Goal: Task Accomplishment & Management: Complete application form

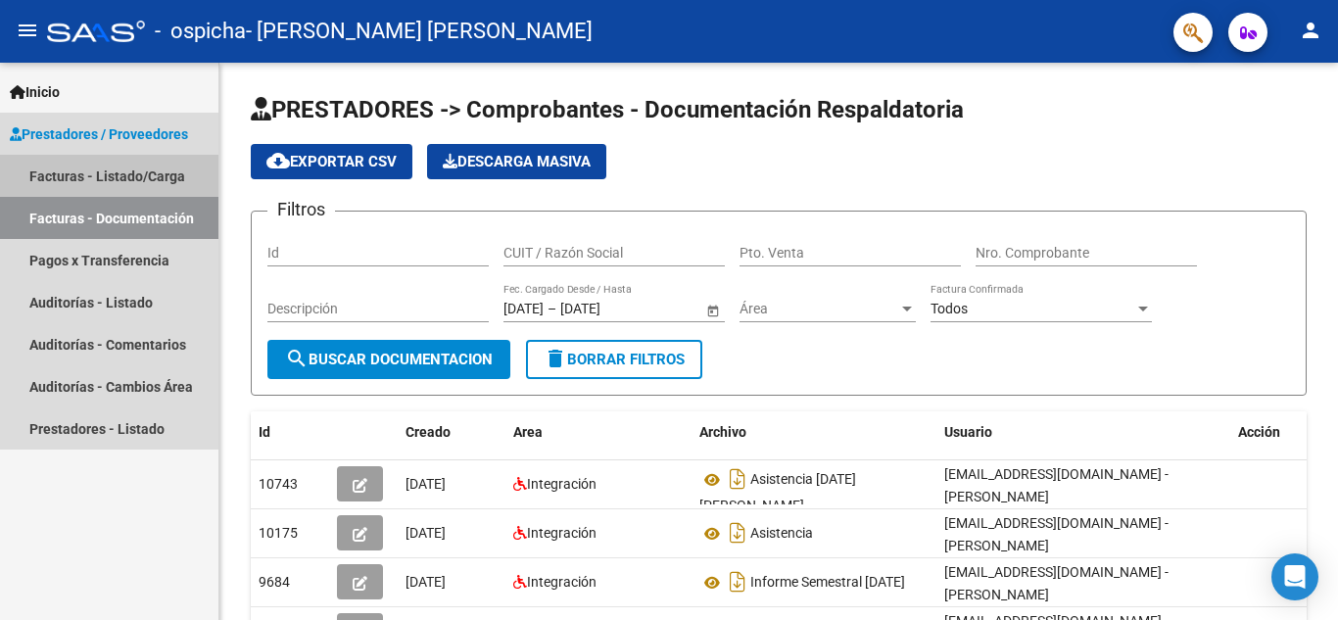
click at [130, 171] on link "Facturas - Listado/Carga" at bounding box center [109, 176] width 218 height 42
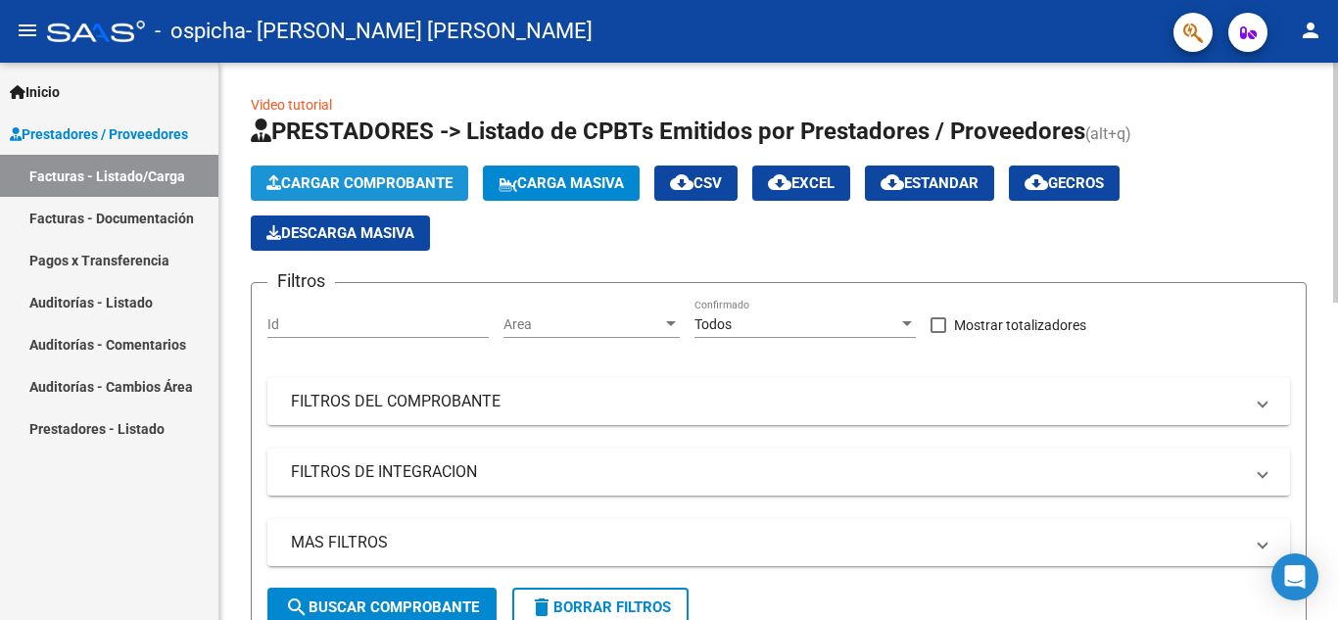
click at [390, 176] on span "Cargar Comprobante" at bounding box center [359, 183] width 186 height 18
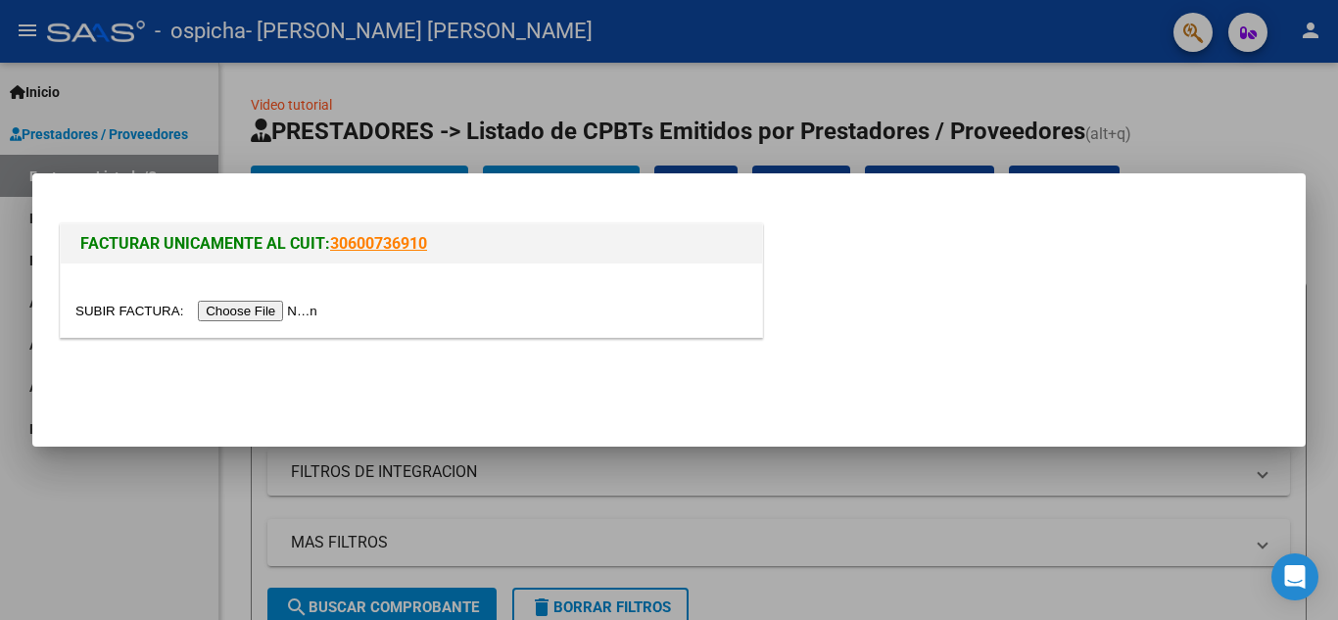
click at [285, 307] on input "file" at bounding box center [199, 311] width 248 height 21
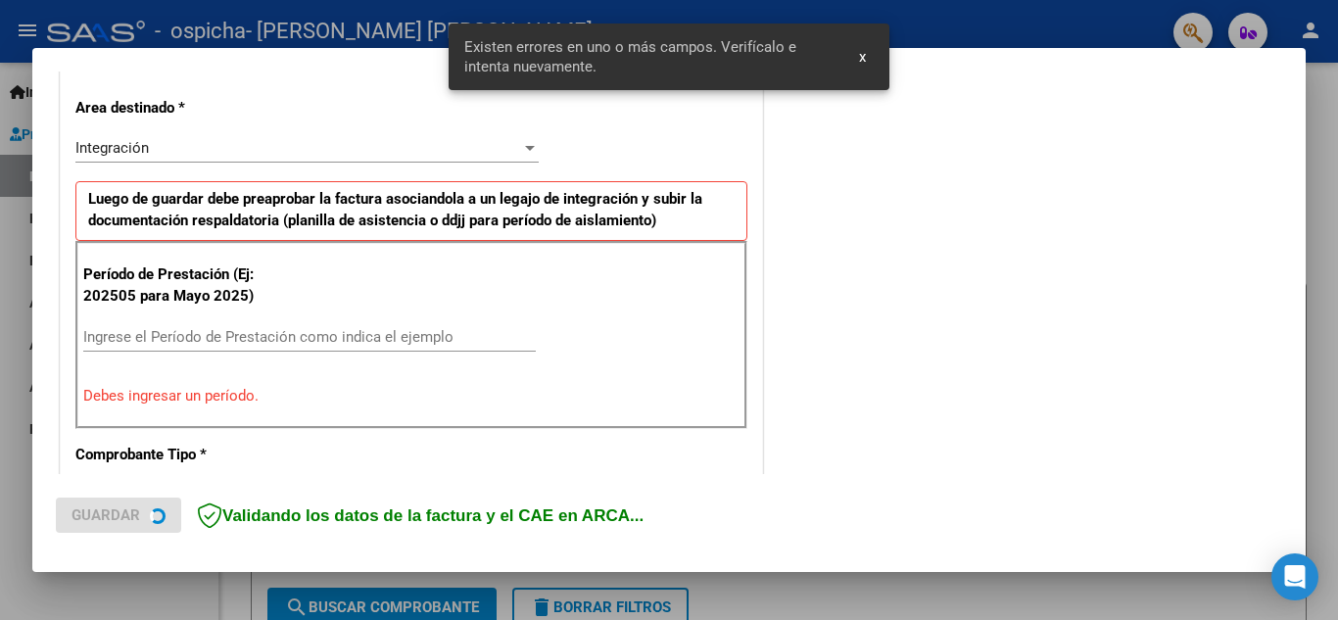
scroll to position [444, 0]
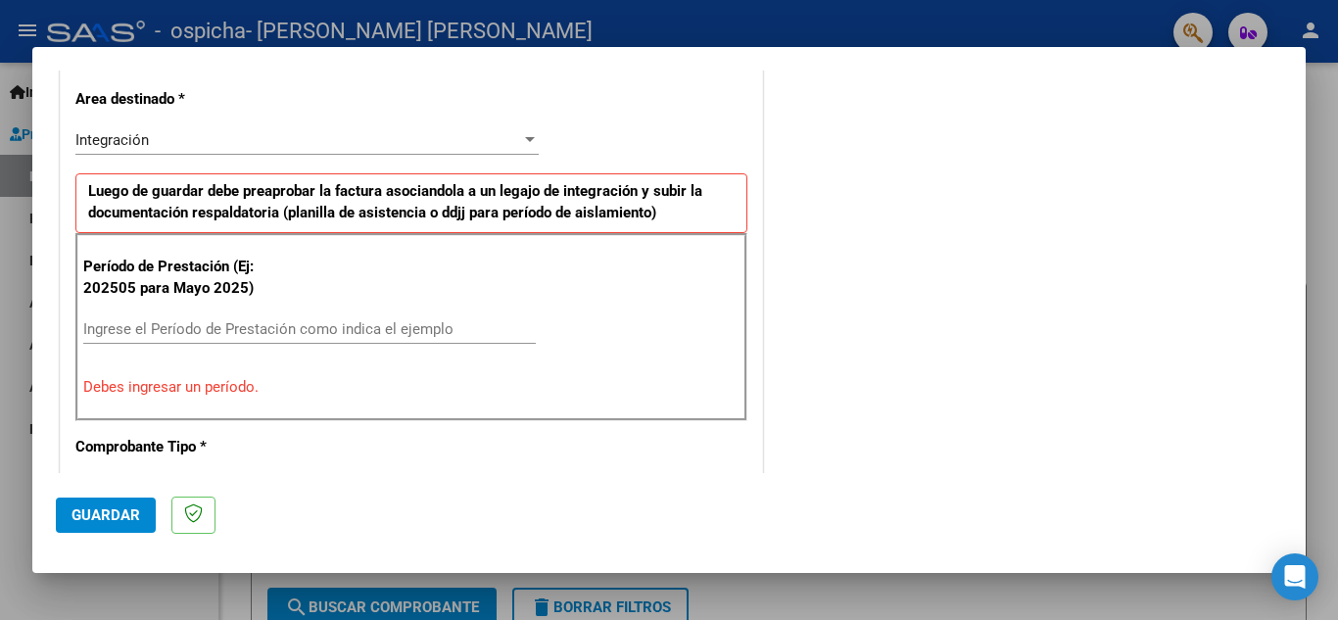
click at [169, 315] on div "Ingrese el Período de Prestación como indica el ejemplo" at bounding box center [309, 328] width 453 height 29
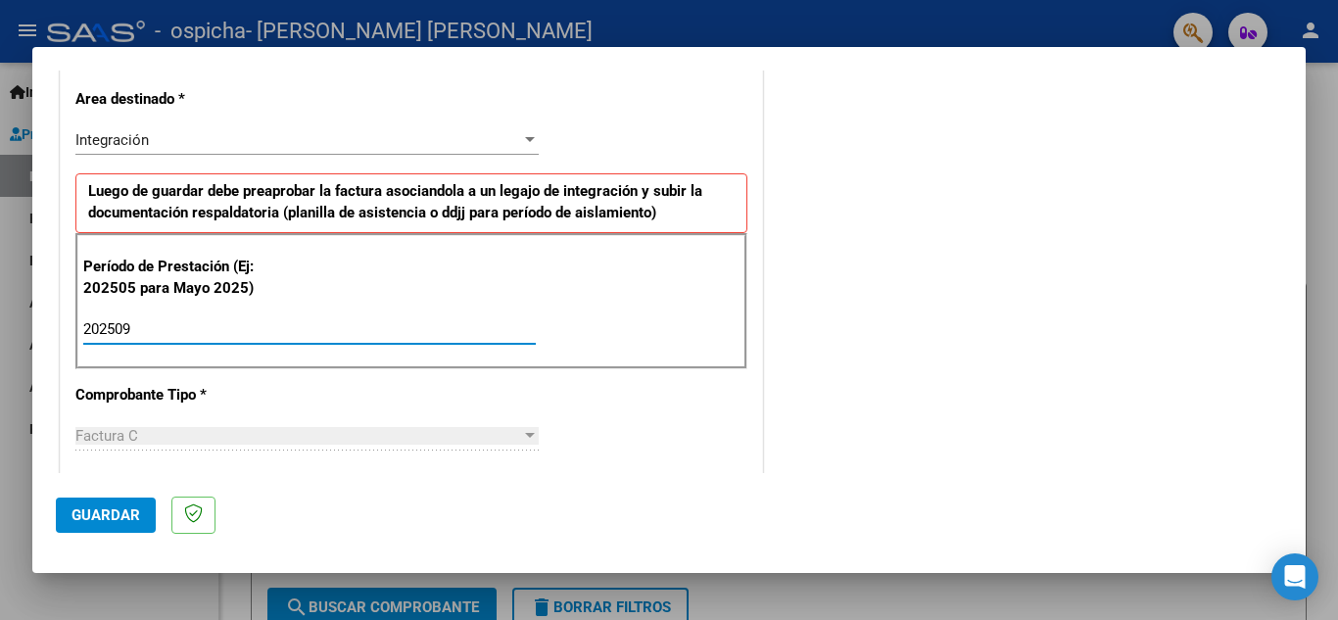
type input "202509"
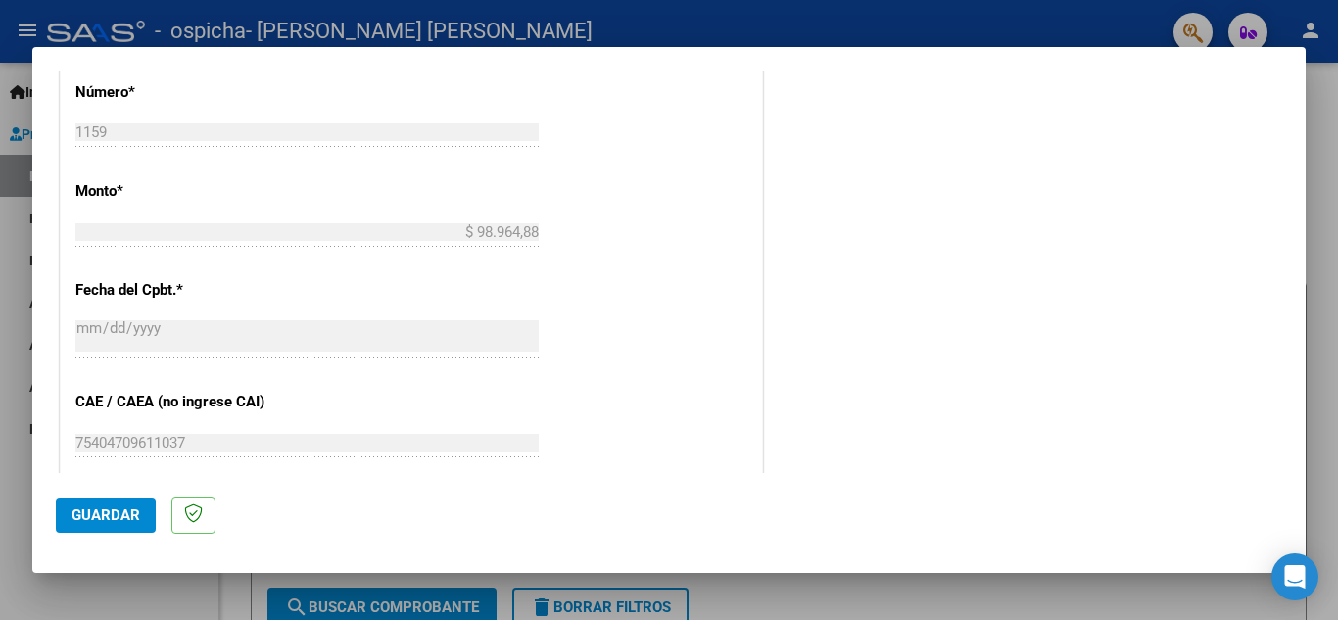
scroll to position [1189, 0]
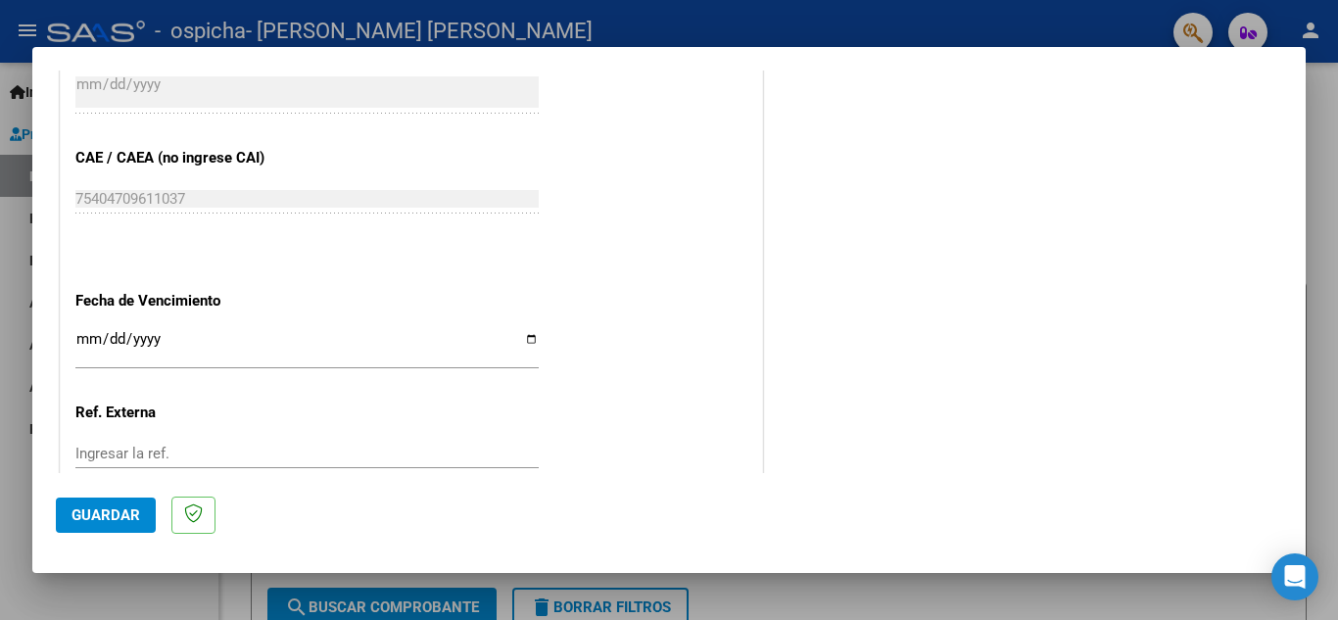
click at [84, 337] on input "Ingresar la fecha" at bounding box center [306, 346] width 463 height 31
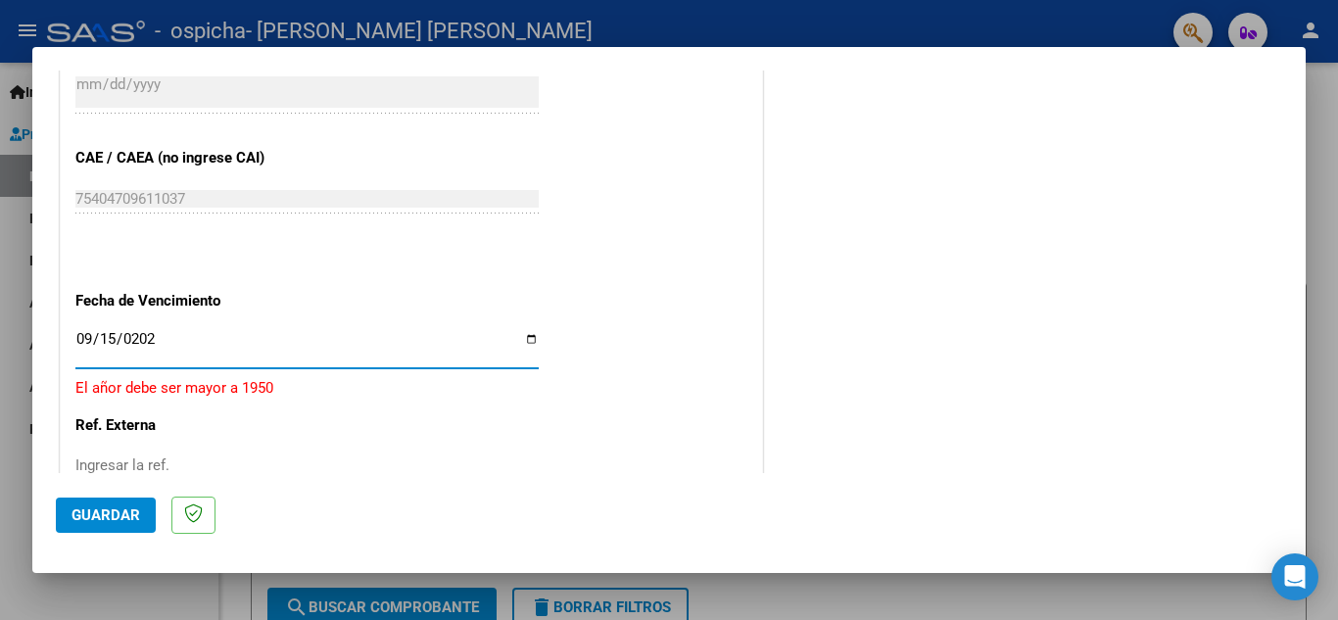
type input "[DATE]"
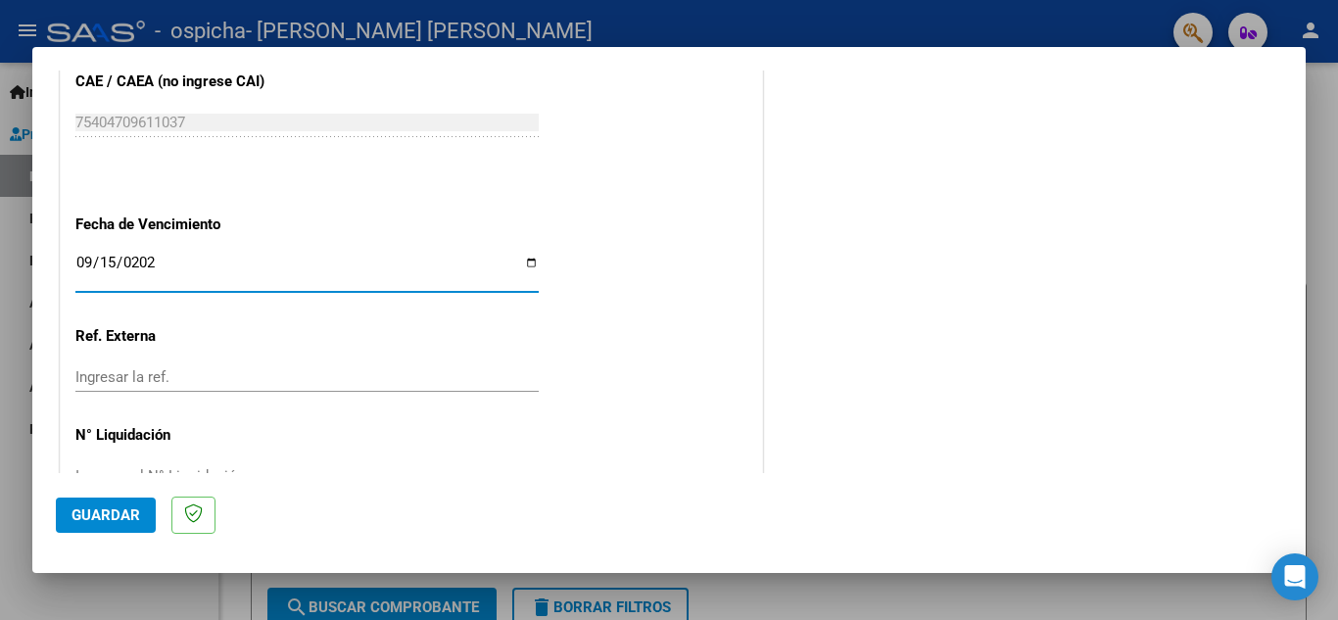
scroll to position [1322, 0]
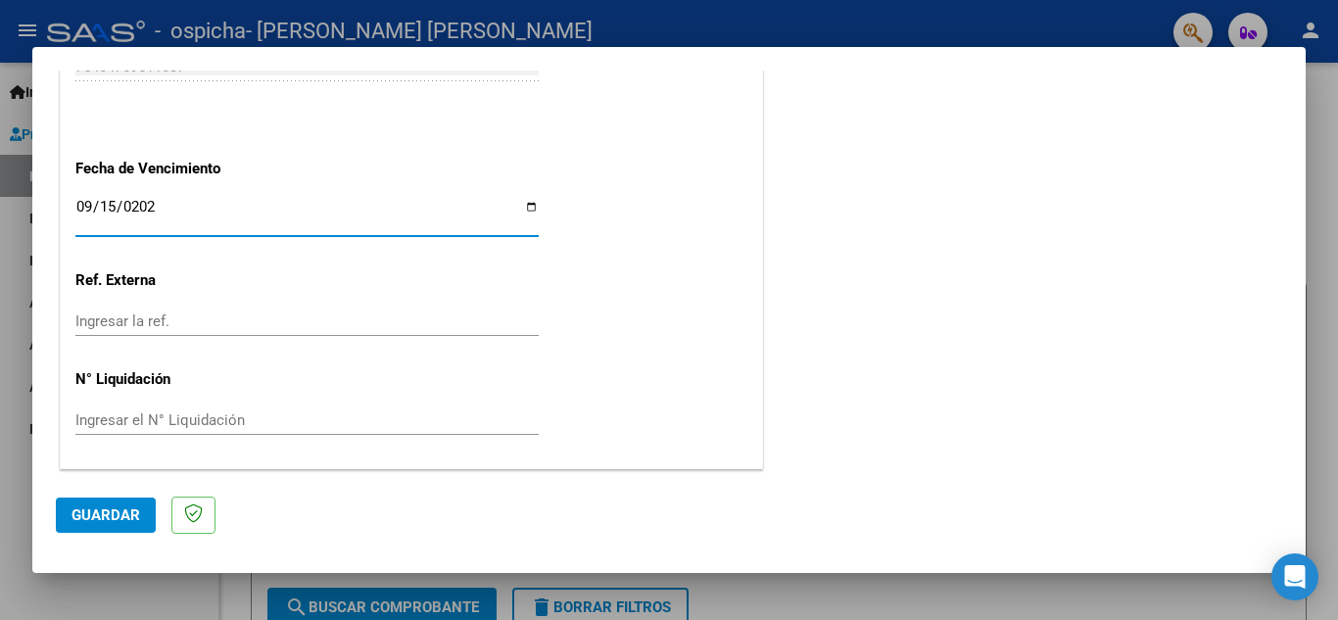
click at [122, 504] on button "Guardar" at bounding box center [106, 515] width 100 height 35
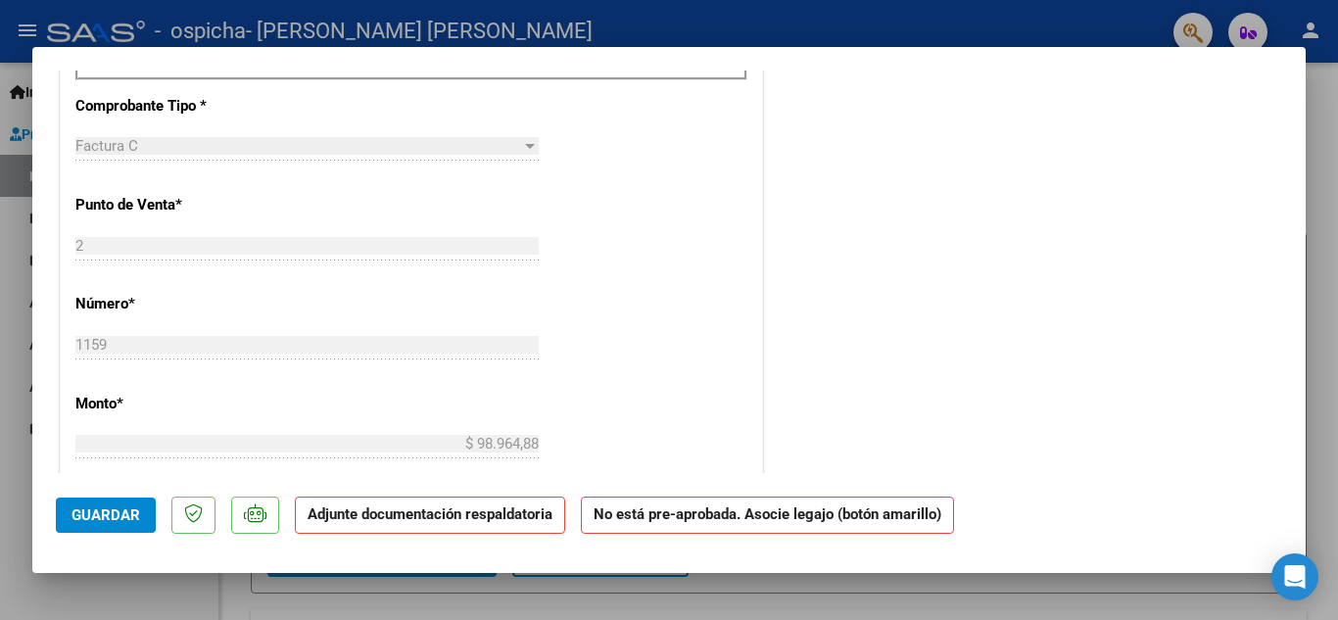
scroll to position [123, 0]
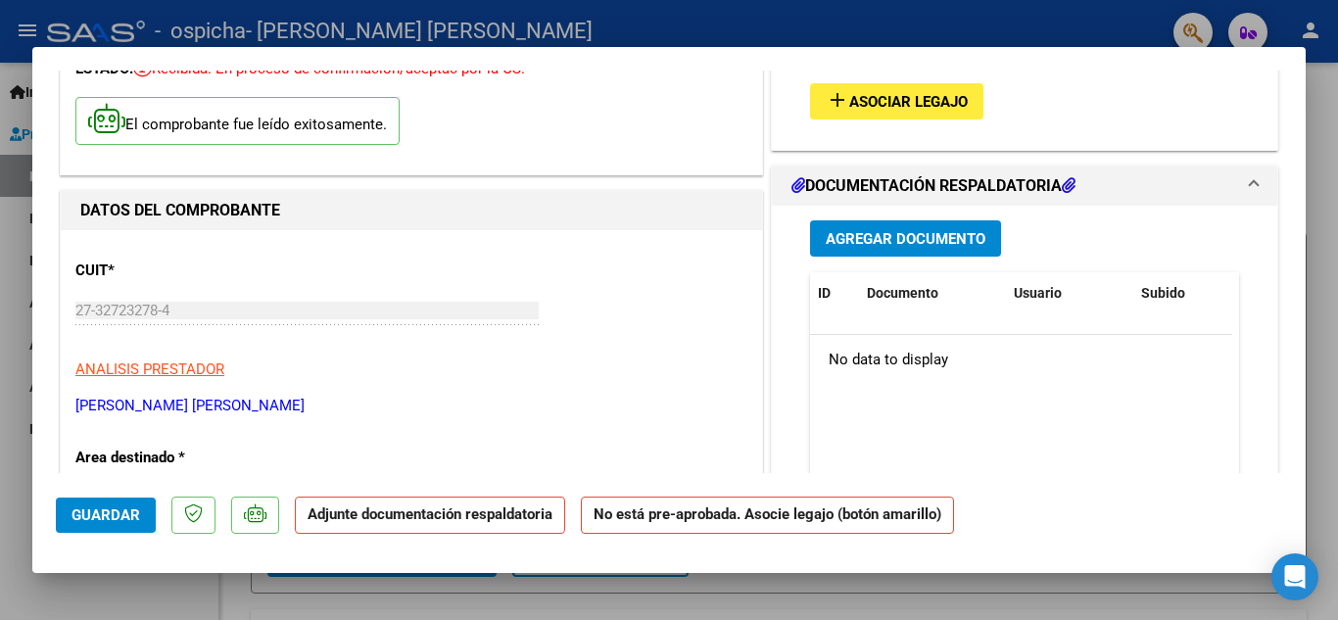
click at [875, 237] on span "Agregar Documento" at bounding box center [906, 239] width 160 height 18
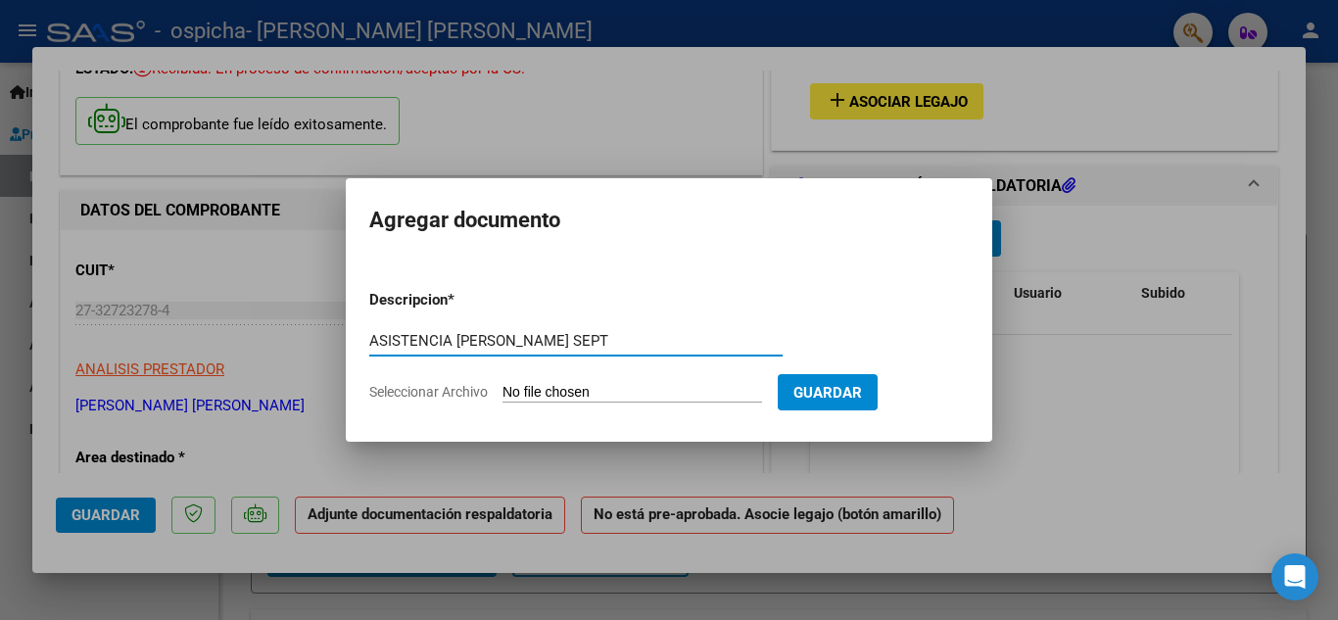
type input "ASISTENCIA PEREZ SEPT"
click at [636, 386] on input "Seleccionar Archivo" at bounding box center [633, 393] width 260 height 19
type input "C:\fakepath\asist PEREZ SEPT 25.pdf"
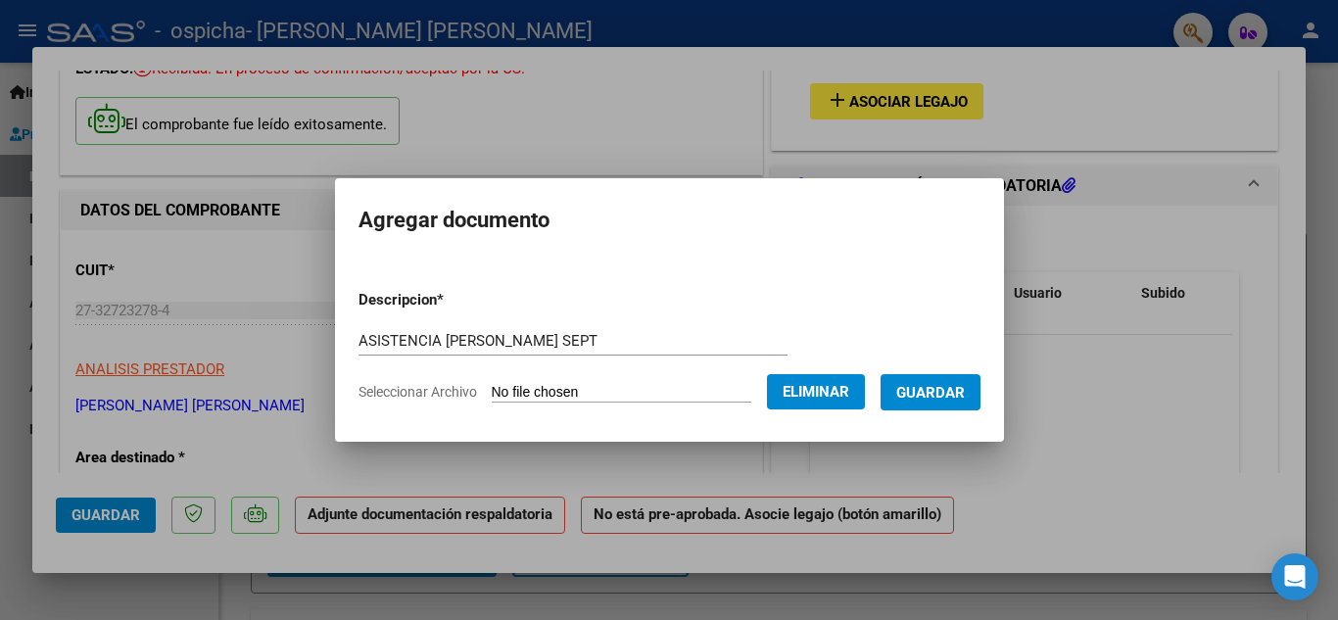
click at [955, 384] on span "Guardar" at bounding box center [930, 393] width 69 height 18
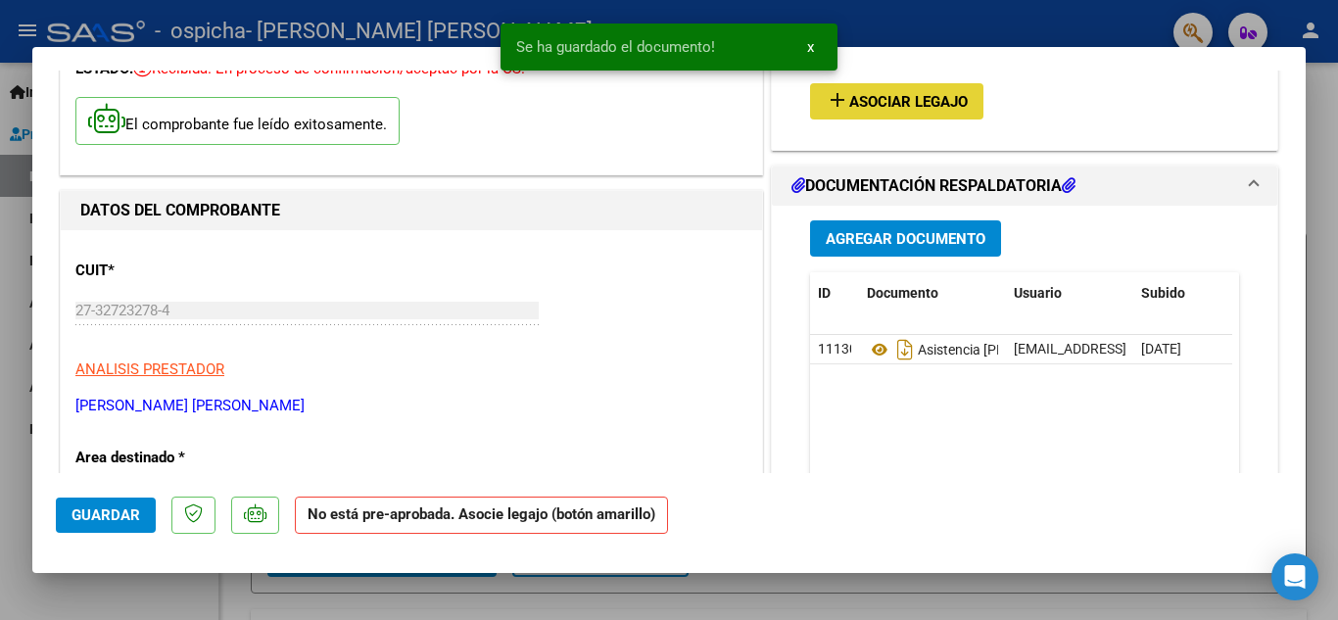
click at [870, 98] on span "Asociar Legajo" at bounding box center [908, 102] width 119 height 18
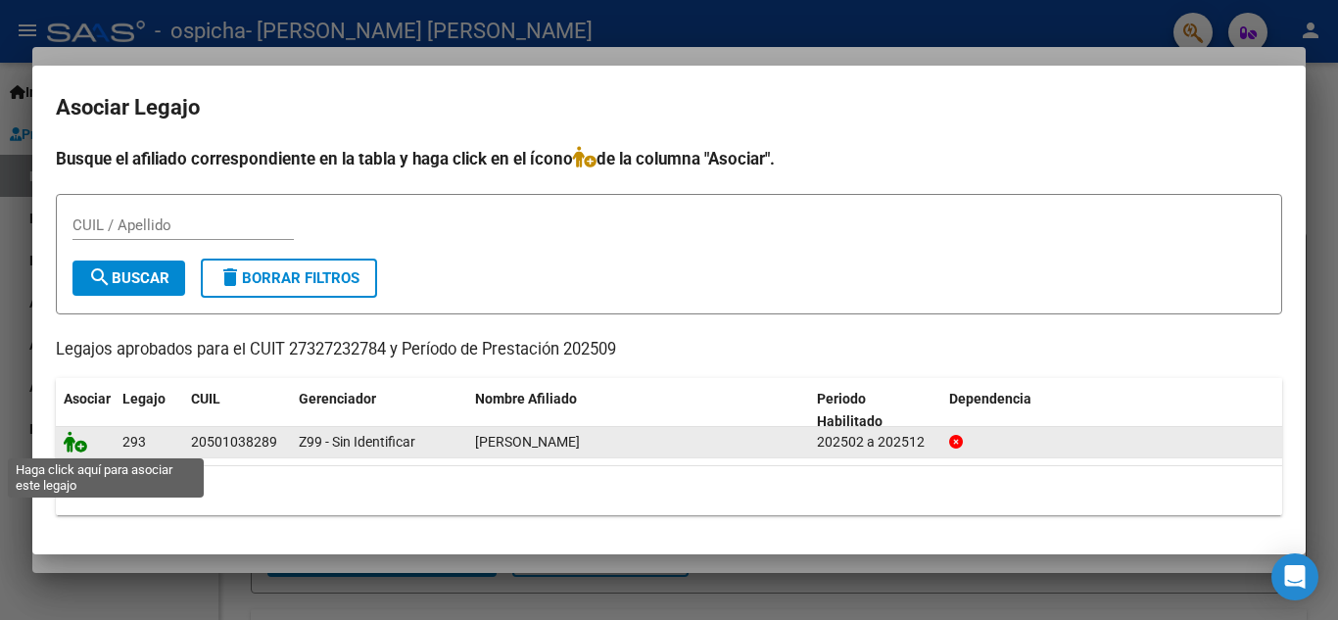
click at [75, 441] on icon at bounding box center [76, 442] width 24 height 22
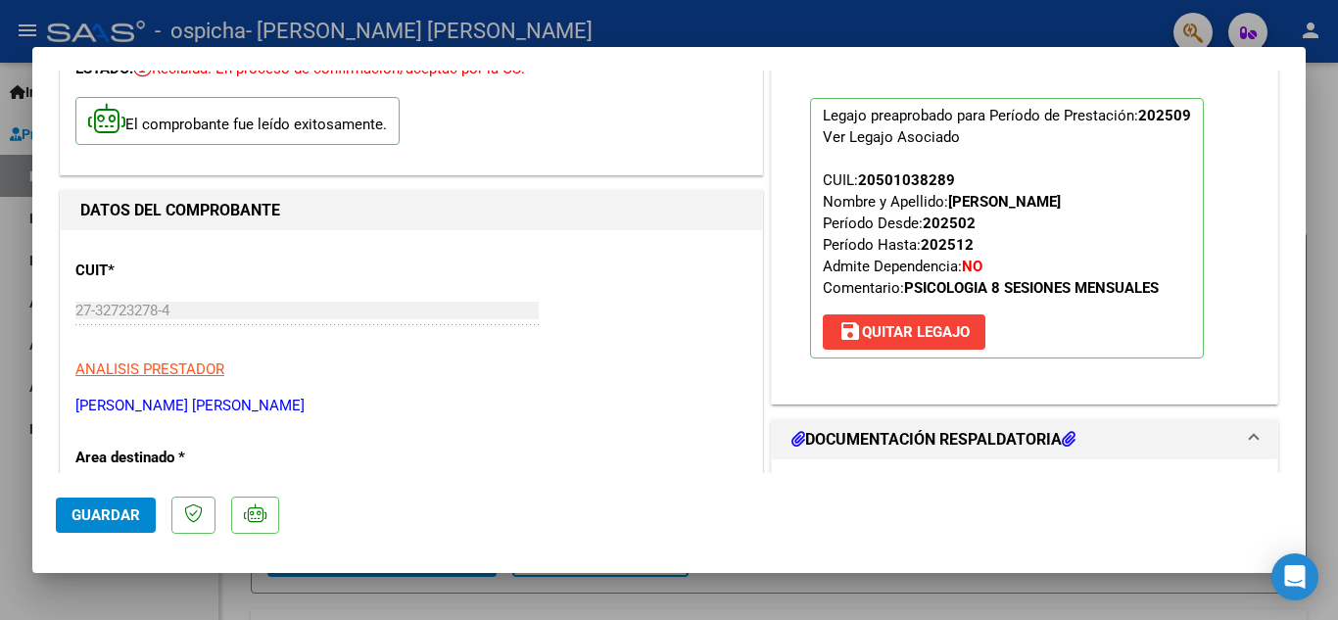
scroll to position [319, 0]
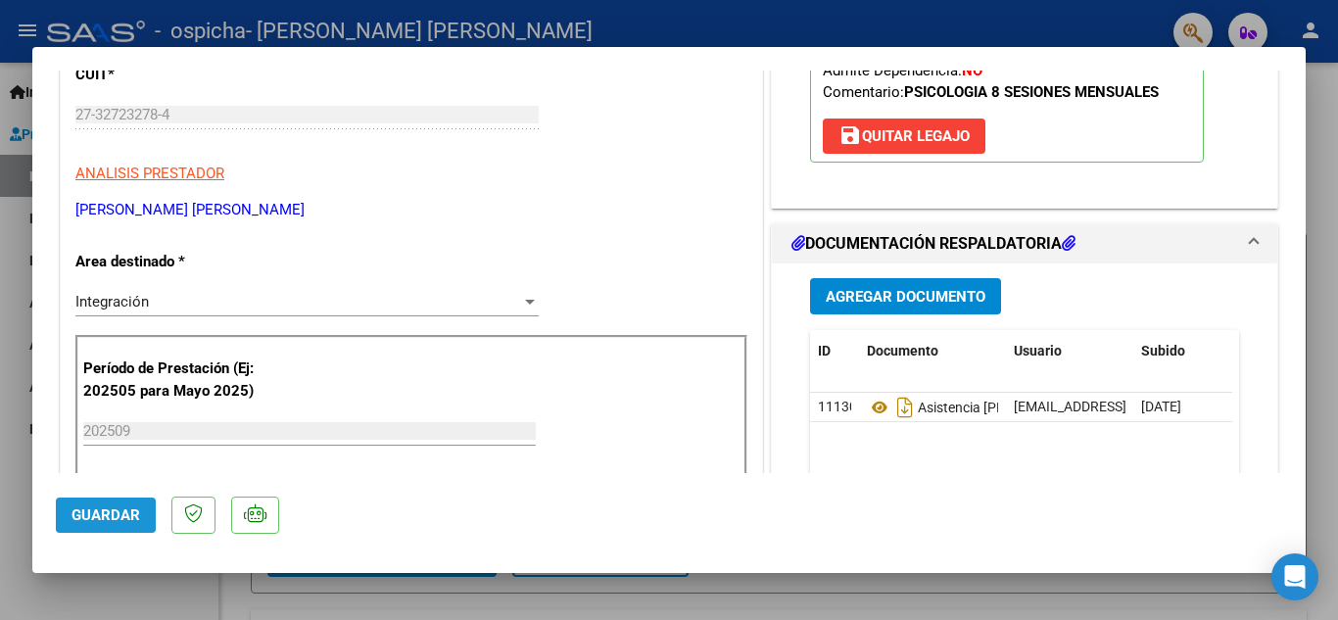
click at [101, 513] on span "Guardar" at bounding box center [106, 515] width 69 height 18
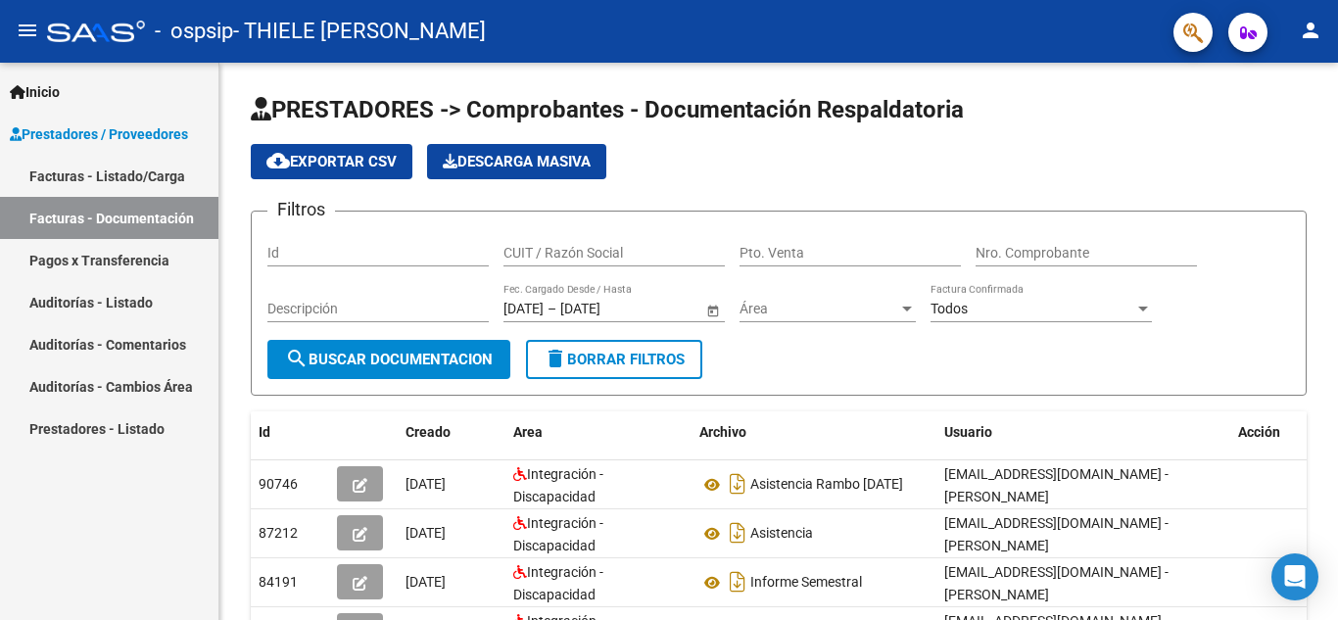
click at [109, 167] on link "Facturas - Listado/Carga" at bounding box center [109, 176] width 218 height 42
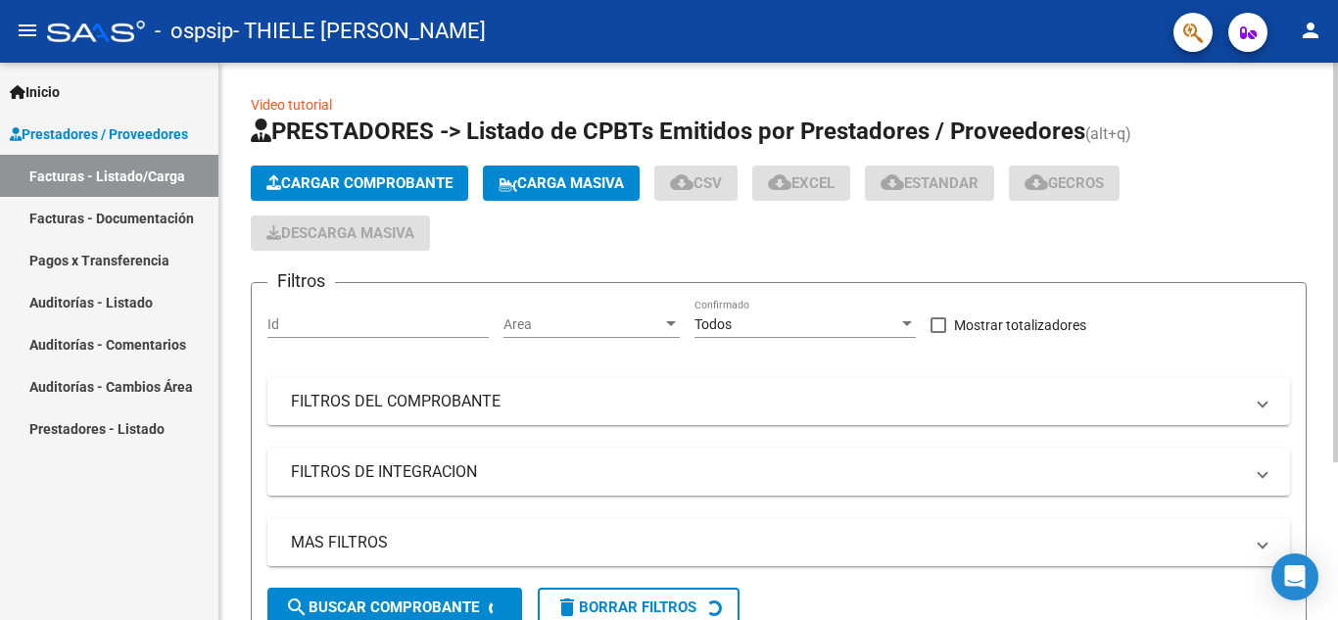
click at [384, 184] on span "Cargar Comprobante" at bounding box center [359, 183] width 186 height 18
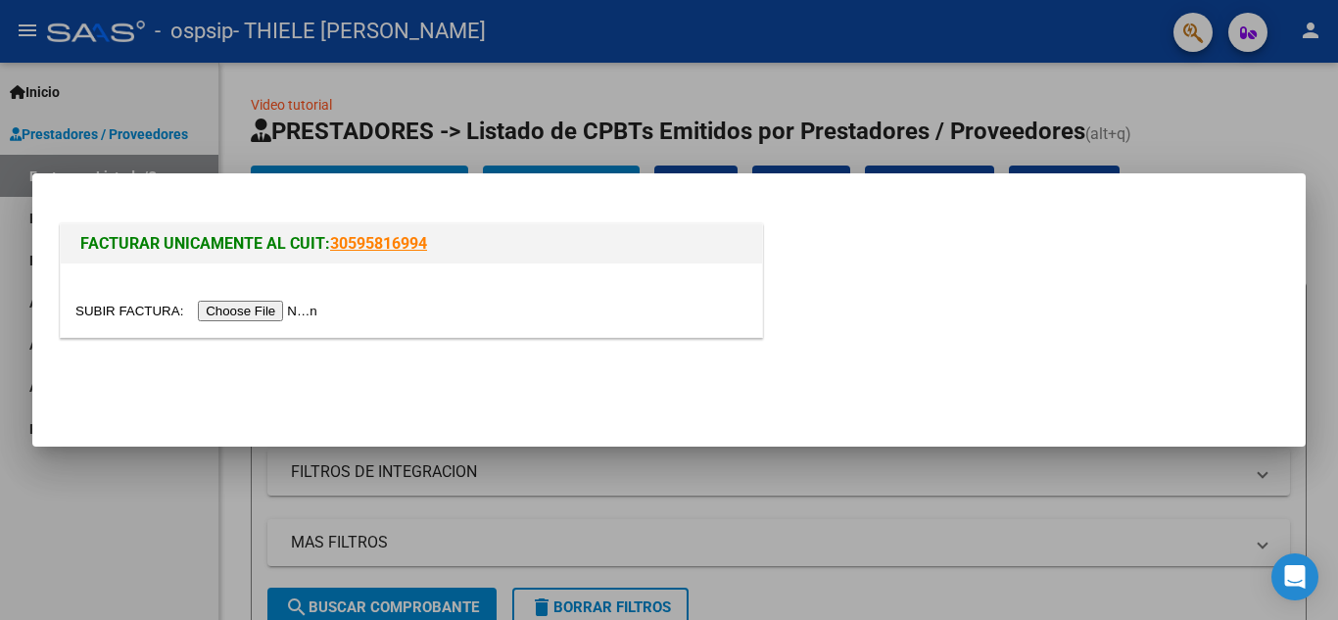
click at [284, 310] on input "file" at bounding box center [199, 311] width 248 height 21
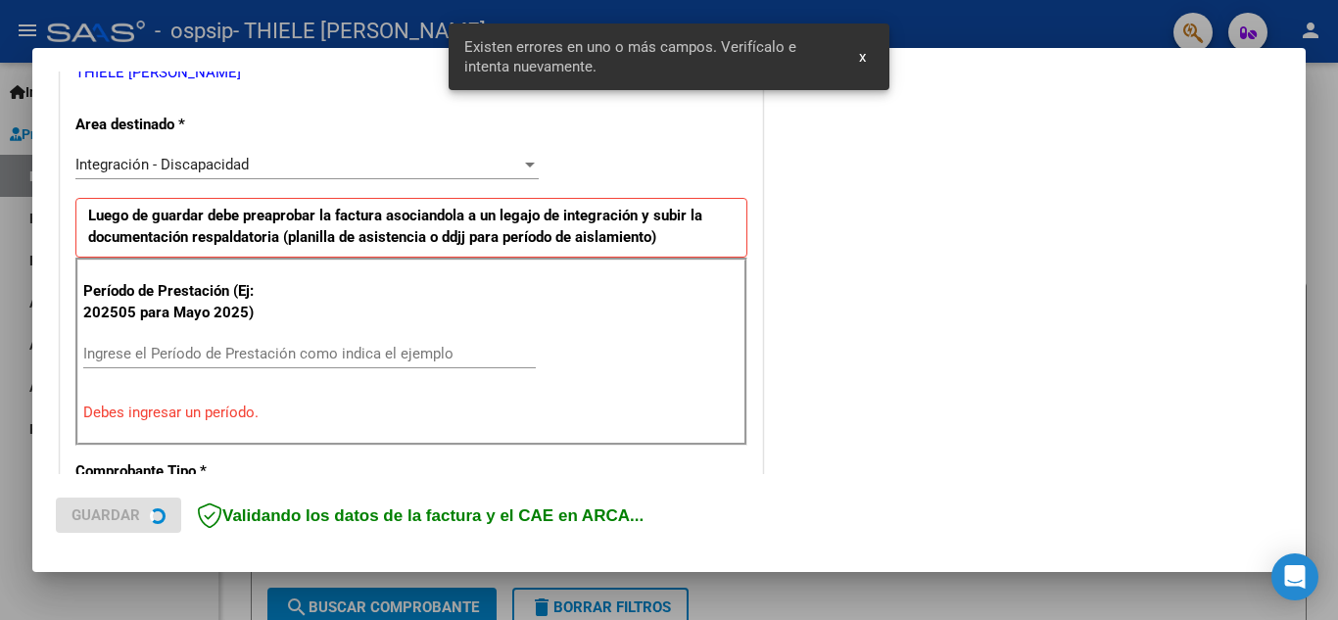
scroll to position [444, 0]
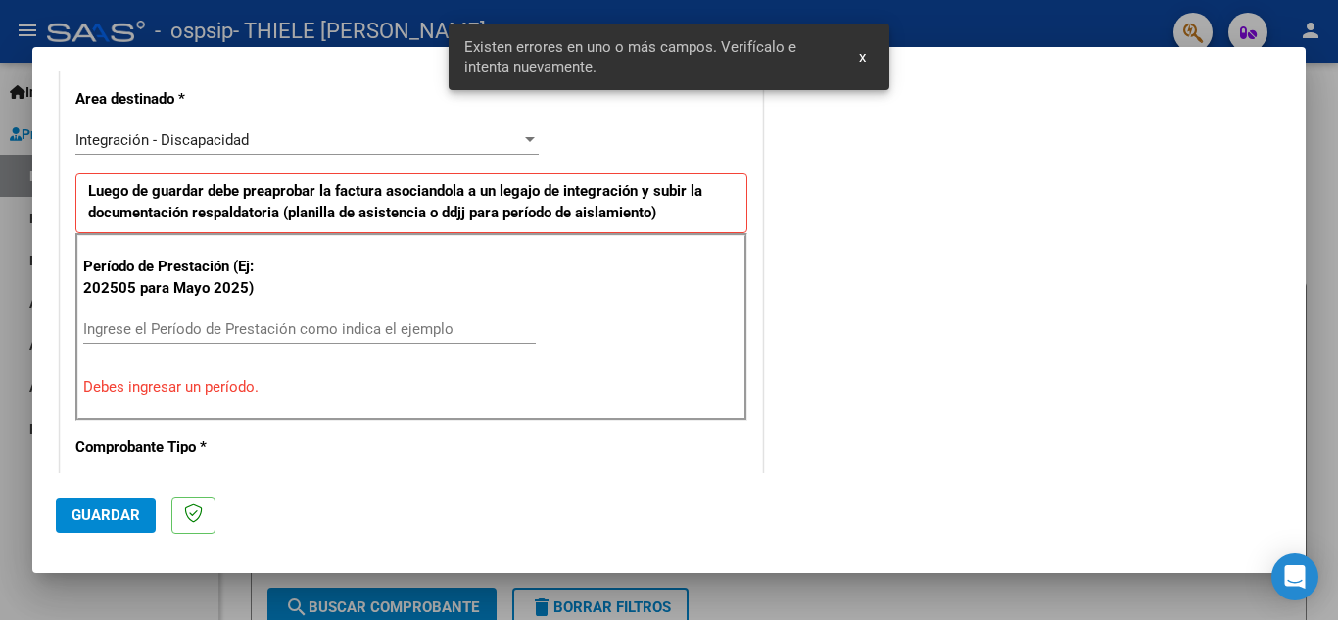
click at [195, 328] on input "Ingrese el Período de Prestación como indica el ejemplo" at bounding box center [309, 329] width 453 height 18
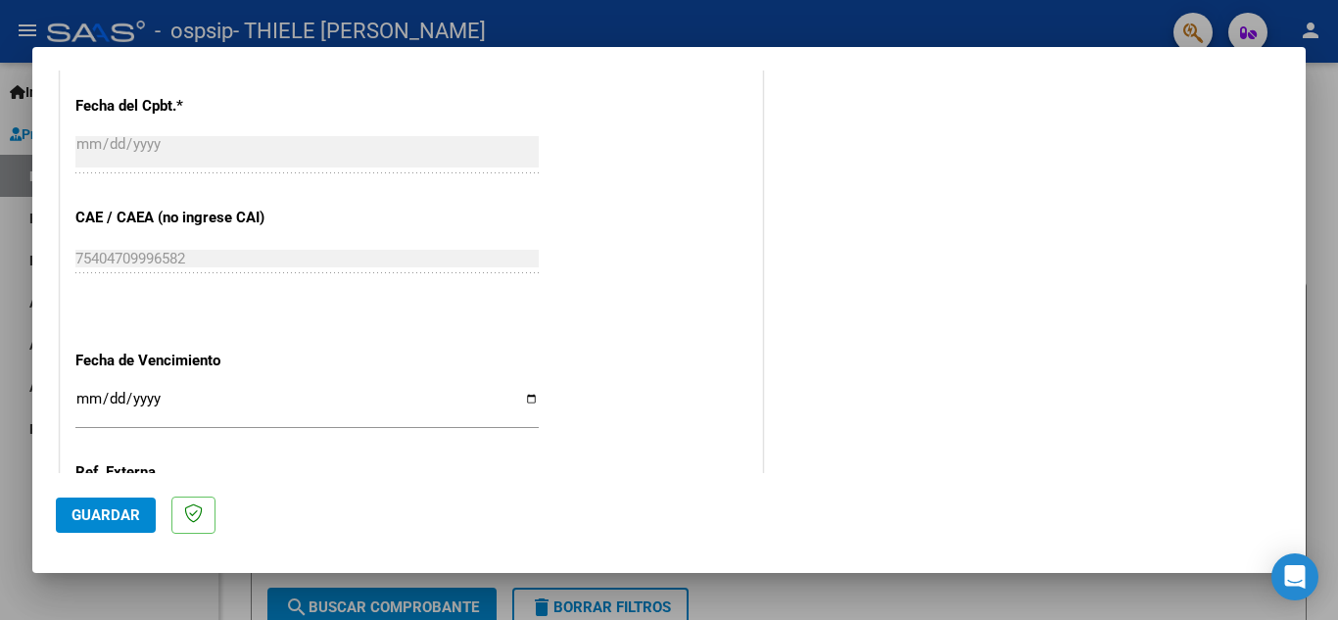
scroll to position [1228, 0]
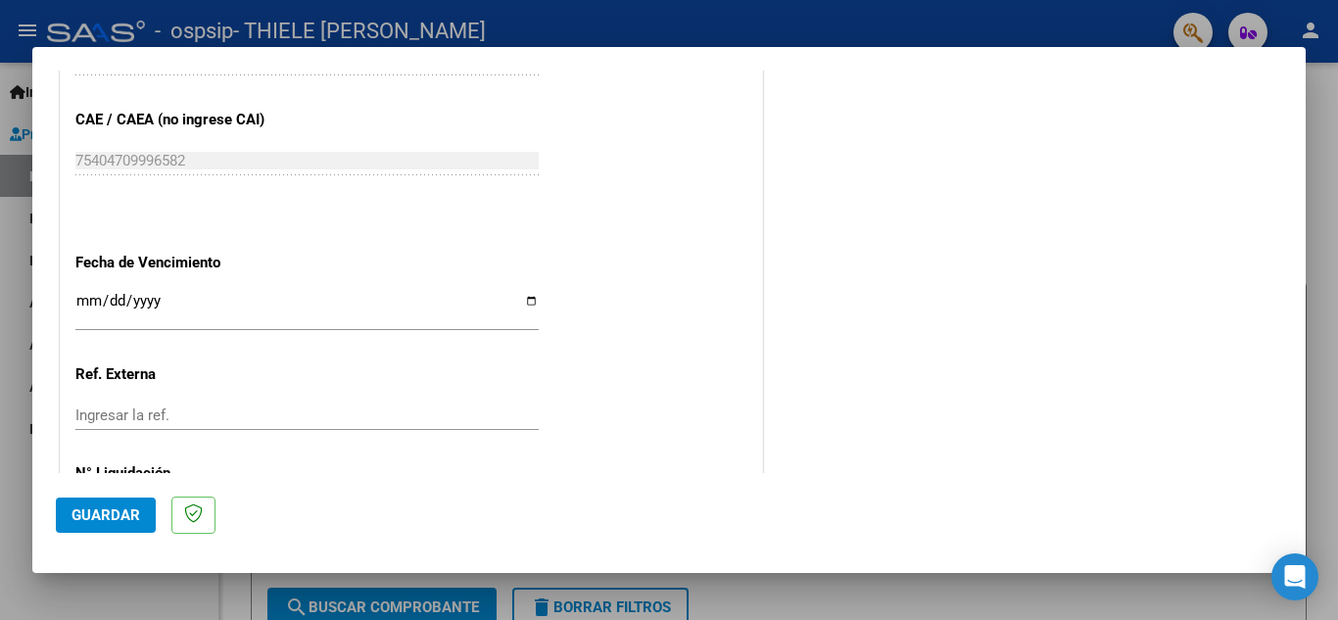
type input "202509"
click at [91, 292] on div "Ingresar la fecha" at bounding box center [306, 310] width 463 height 42
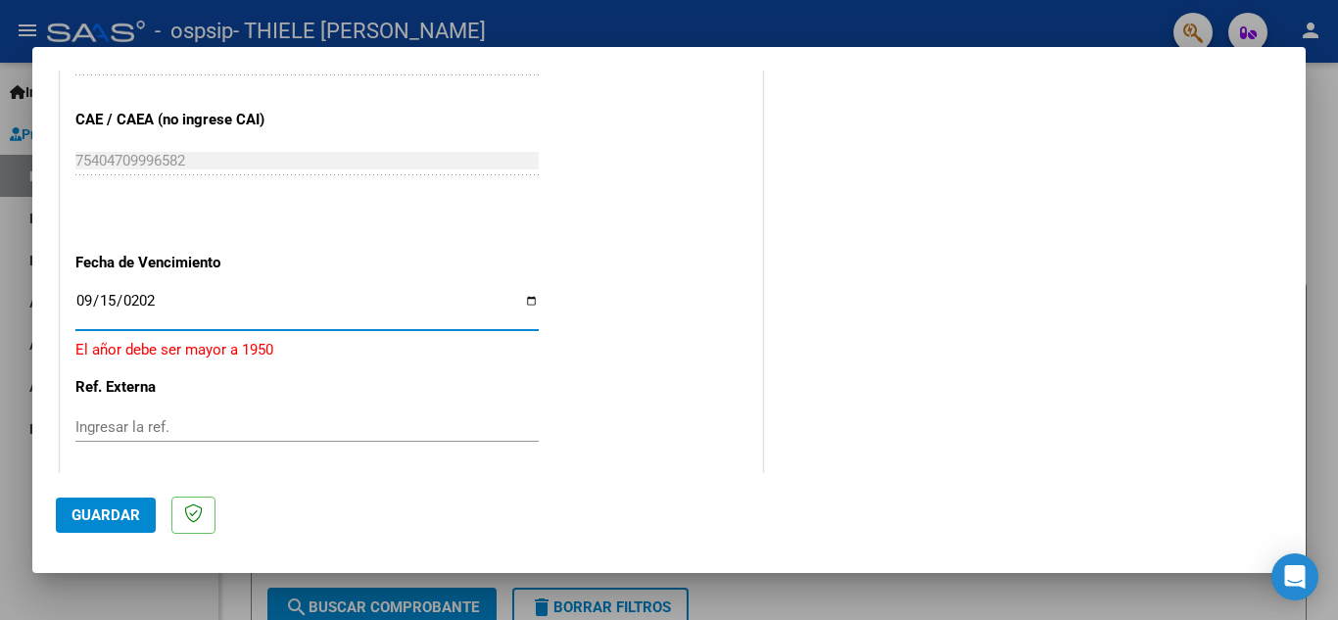
type input "[DATE]"
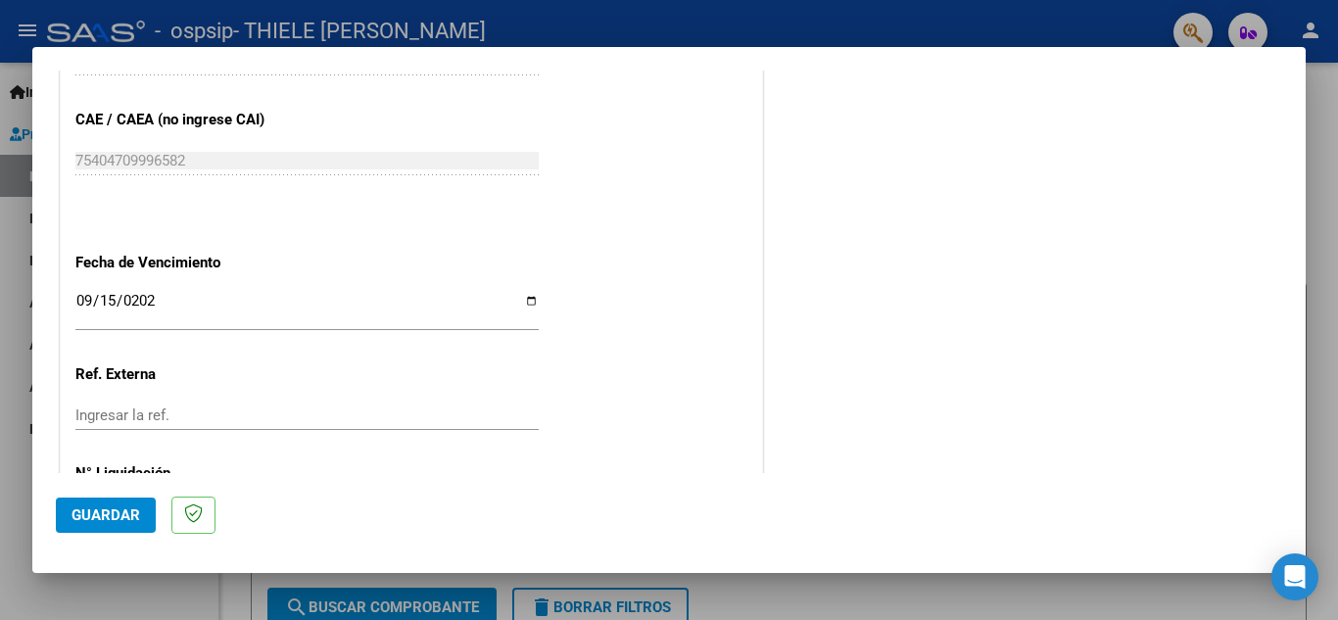
scroll to position [1322, 0]
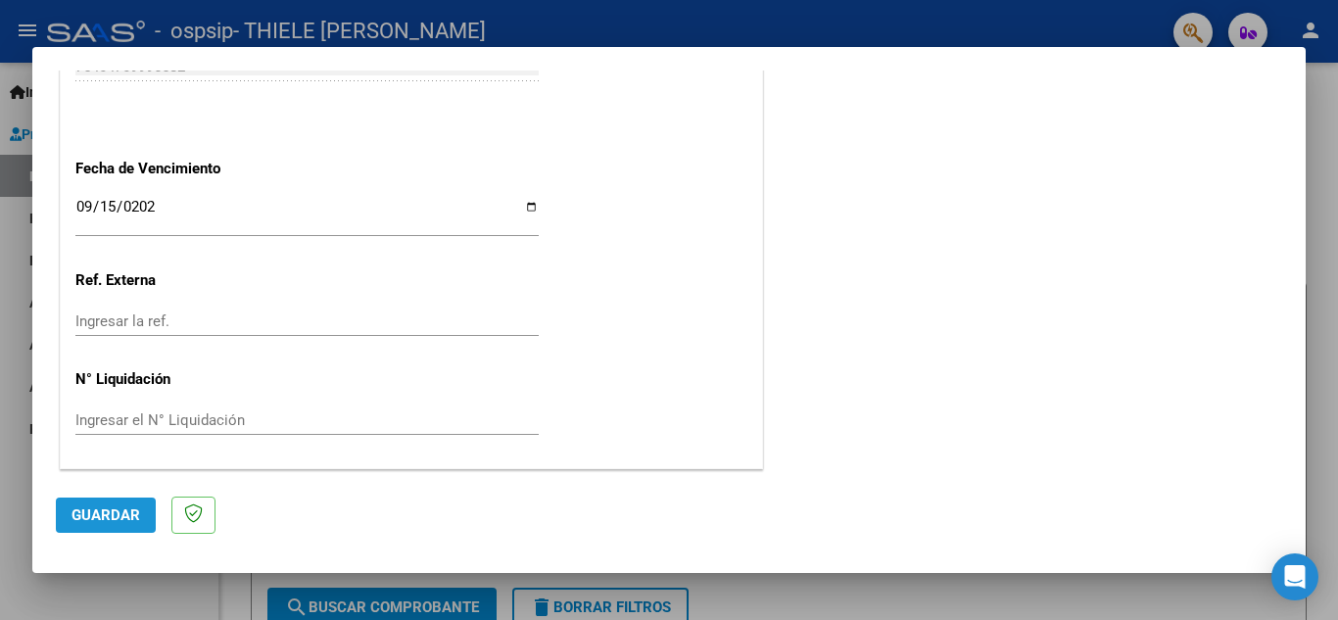
click at [116, 512] on span "Guardar" at bounding box center [106, 515] width 69 height 18
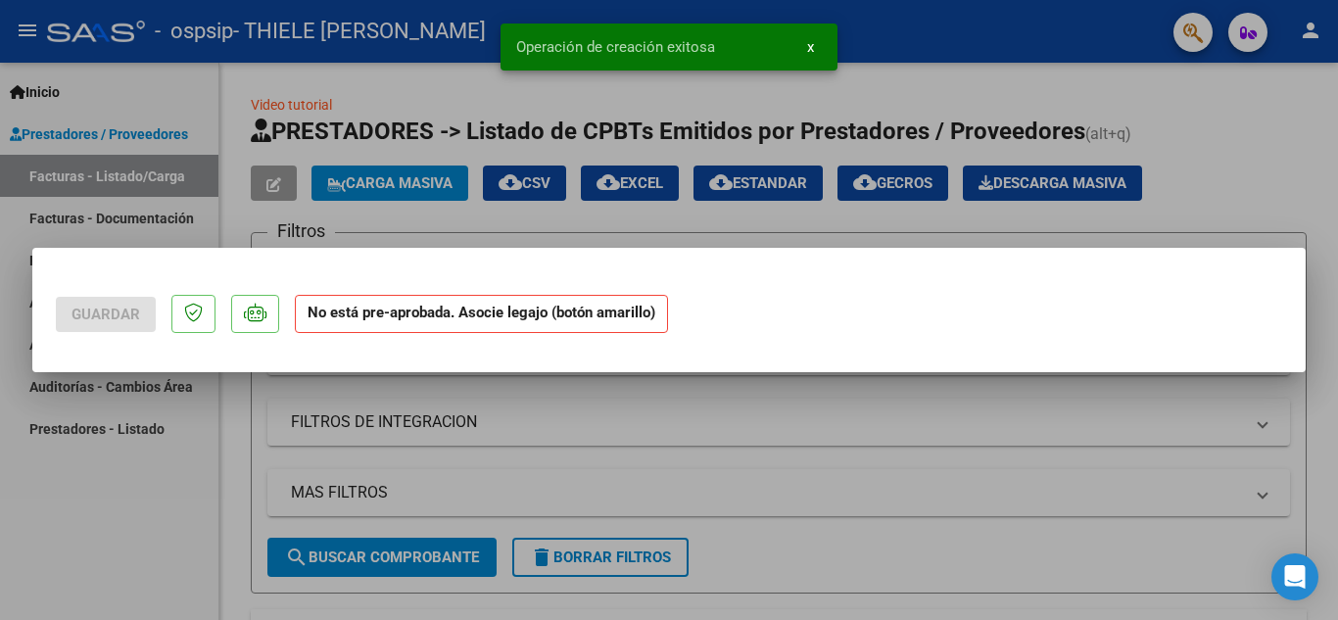
scroll to position [0, 0]
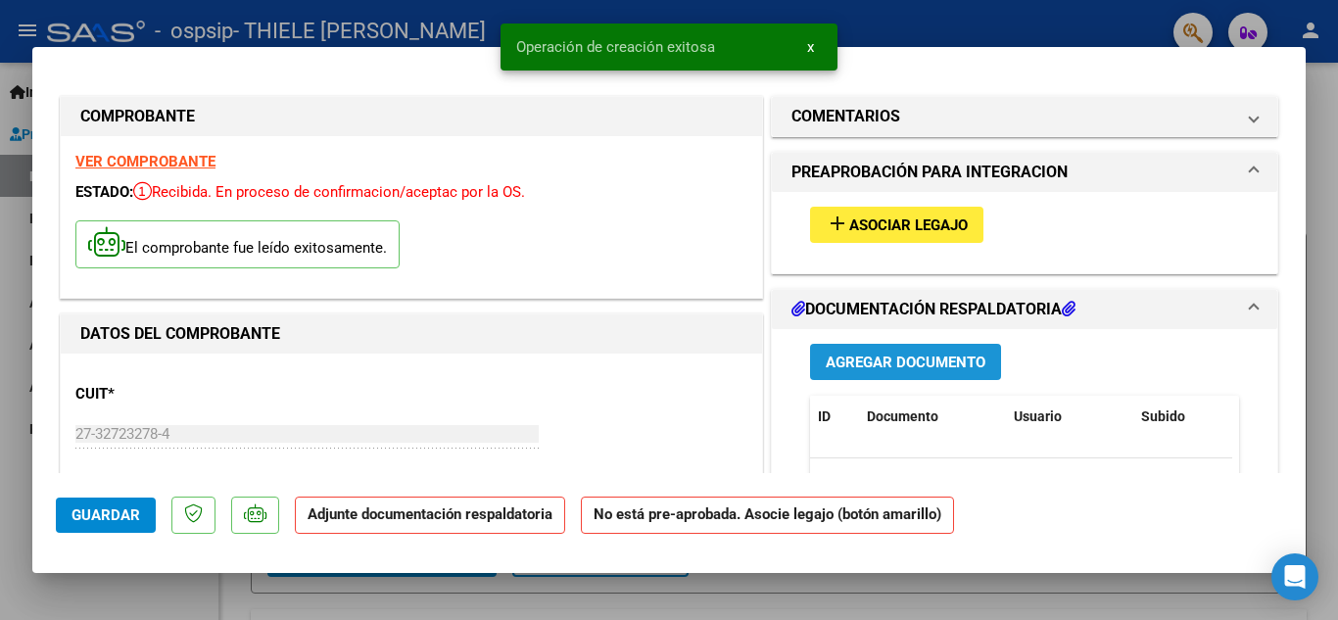
click at [900, 367] on span "Agregar Documento" at bounding box center [906, 363] width 160 height 18
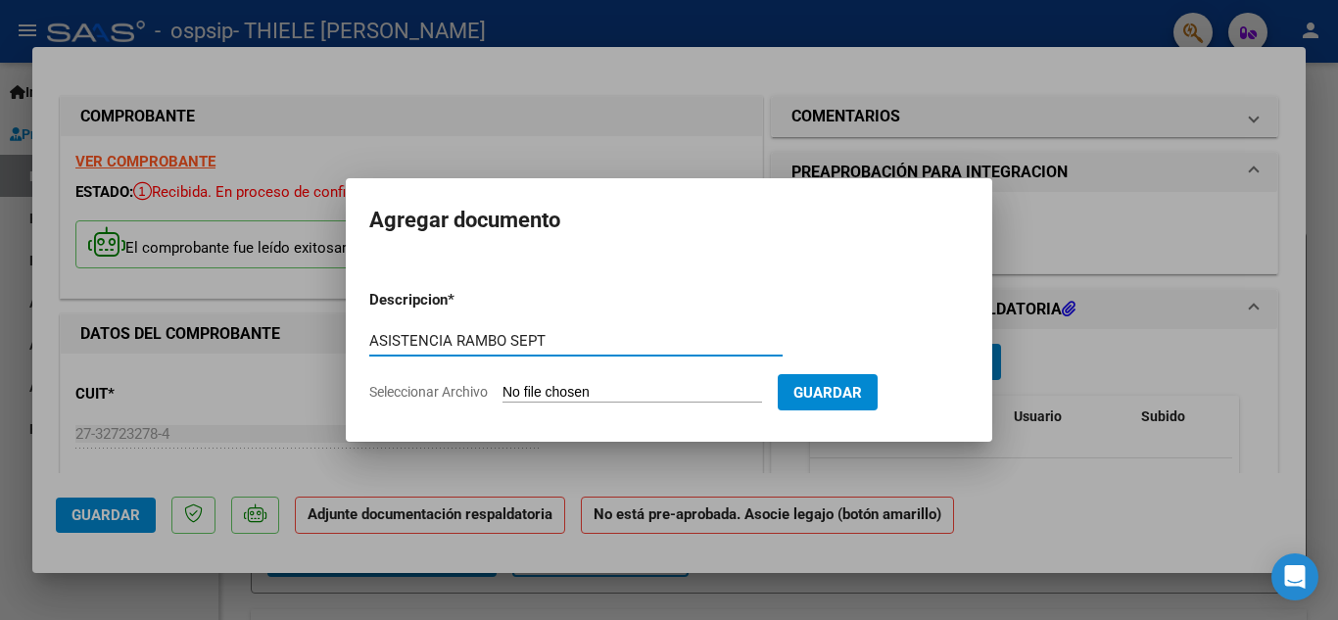
type input "ASISTENCIA RAMBO SEPT"
click at [586, 384] on input "Seleccionar Archivo" at bounding box center [633, 393] width 260 height 19
type input "C:\fakepath\ASIST SEPT RAMBO 25.pdf"
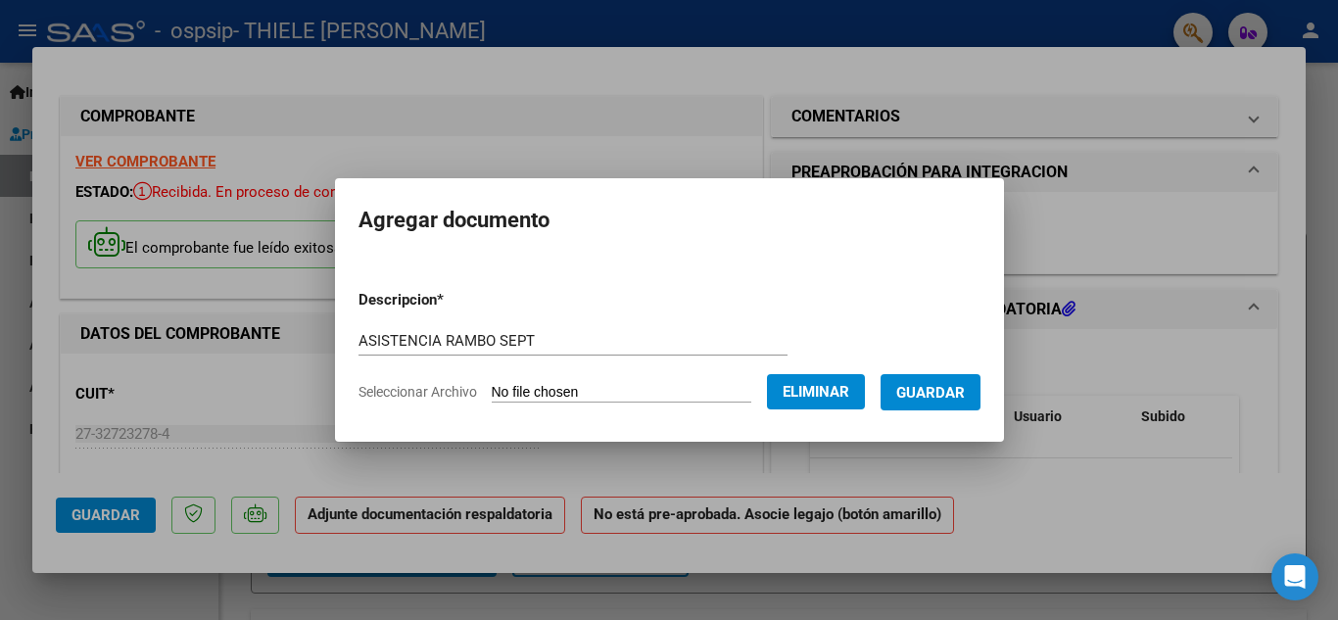
click at [939, 398] on span "Guardar" at bounding box center [930, 393] width 69 height 18
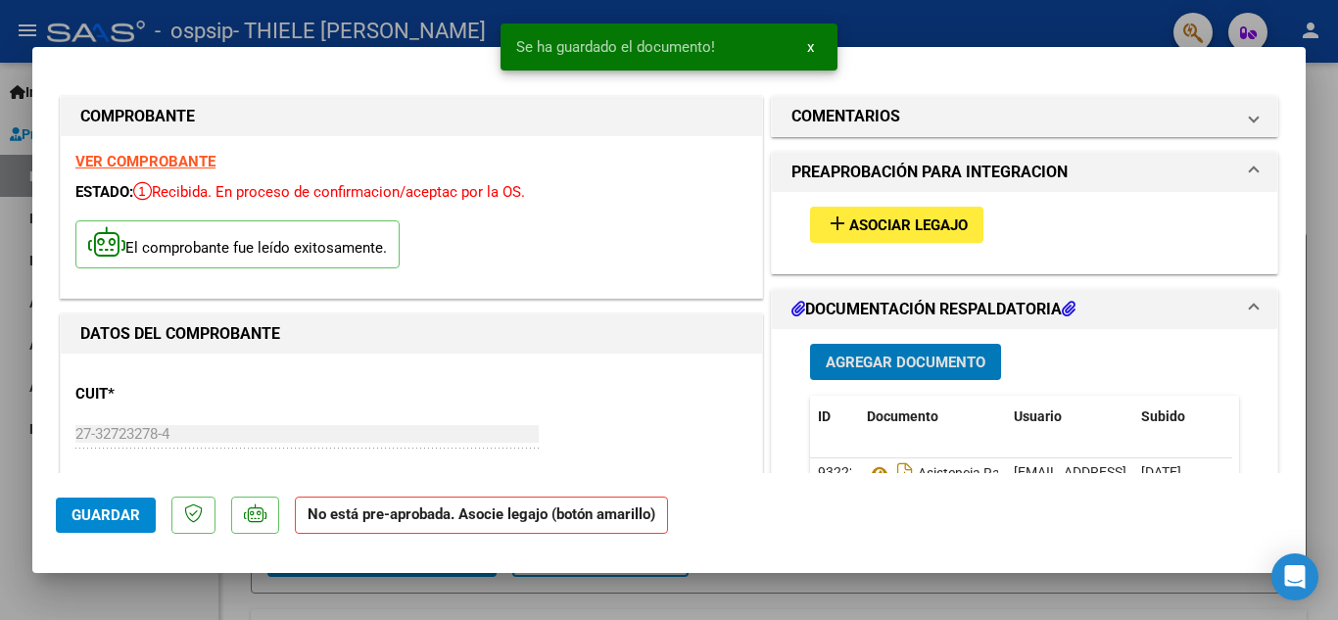
click at [890, 225] on span "Asociar Legajo" at bounding box center [908, 226] width 119 height 18
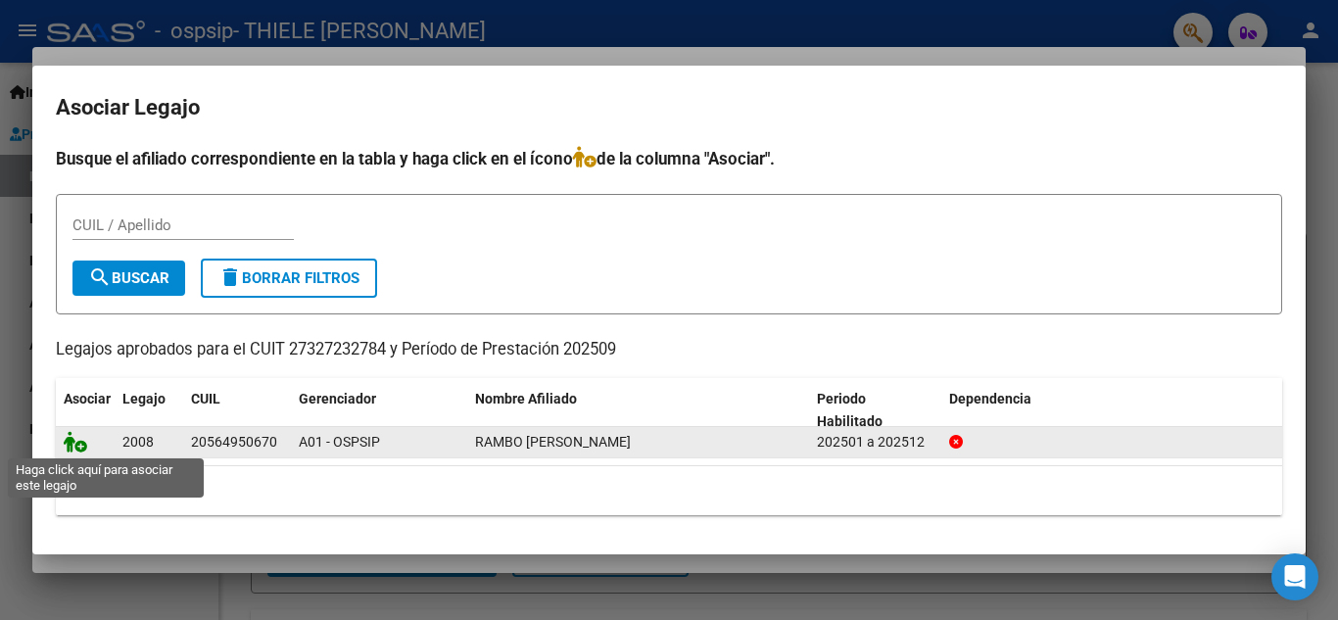
click at [79, 444] on icon at bounding box center [76, 442] width 24 height 22
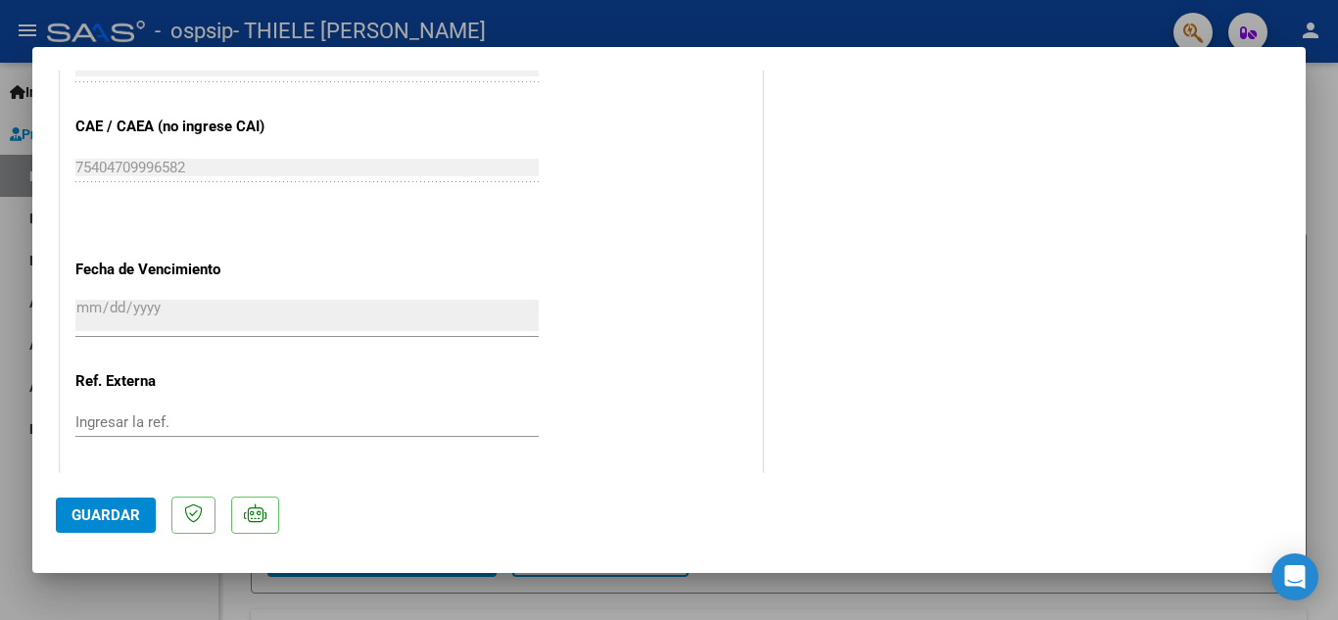
scroll to position [1351, 0]
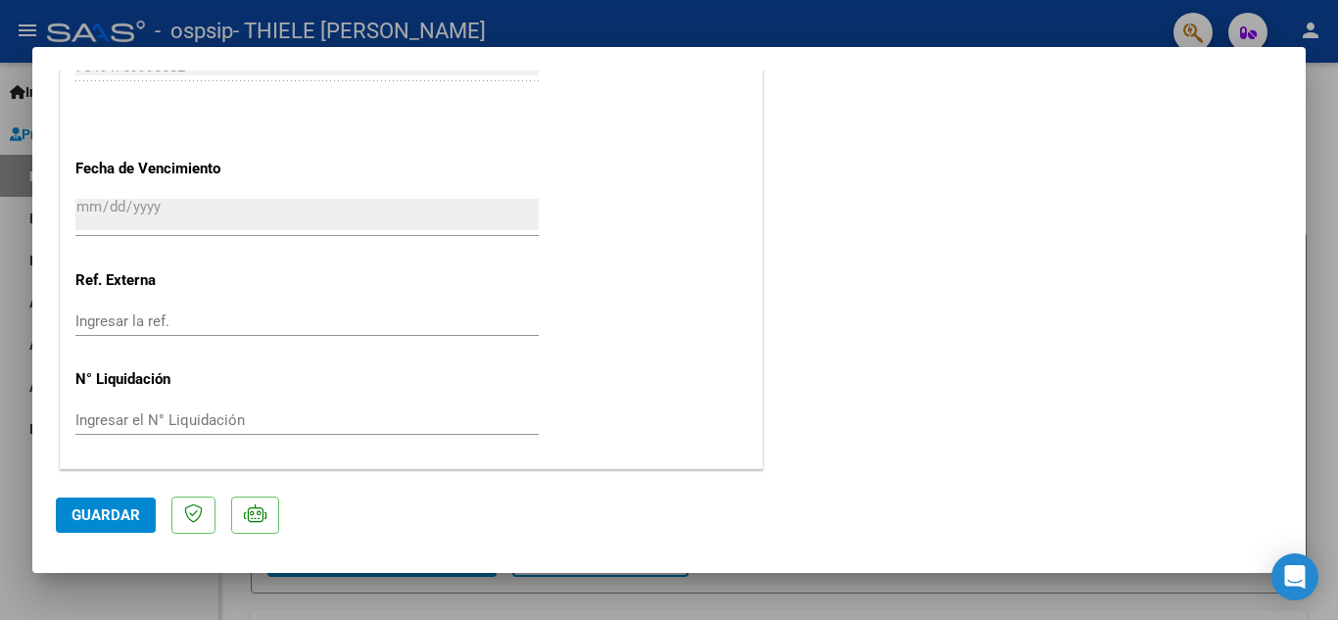
click at [95, 514] on span "Guardar" at bounding box center [106, 515] width 69 height 18
